Goal: Navigation & Orientation: Find specific page/section

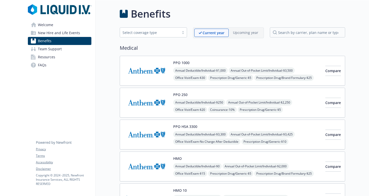
click at [51, 26] on span "Welcome" at bounding box center [45, 25] width 15 height 8
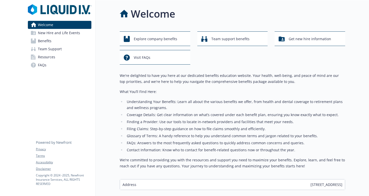
click at [52, 47] on span "Team Support" at bounding box center [50, 49] width 24 height 8
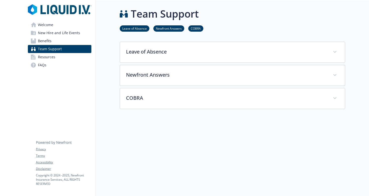
click at [51, 27] on span "Welcome" at bounding box center [45, 25] width 15 height 8
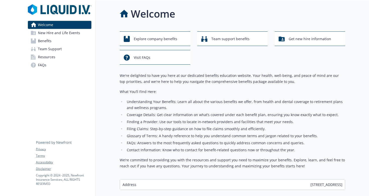
click at [50, 48] on span "Team Support" at bounding box center [50, 49] width 24 height 8
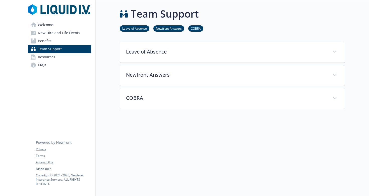
click at [48, 41] on span "Benefits" at bounding box center [45, 41] width 14 height 8
